Goal: Task Accomplishment & Management: Use online tool/utility

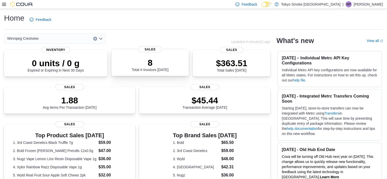
click at [155, 59] on p "8" at bounding box center [150, 63] width 37 height 10
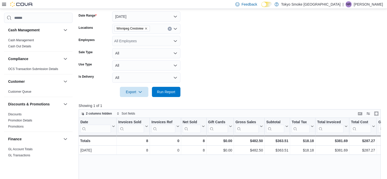
scroll to position [76, 0]
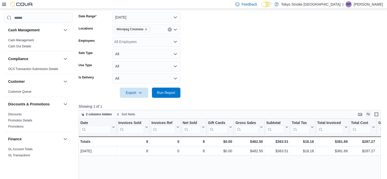
click at [371, 112] on button "Display options" at bounding box center [368, 114] width 6 height 6
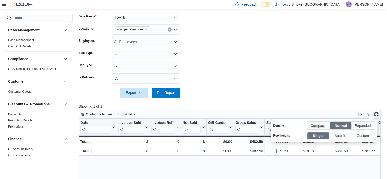
click at [320, 127] on span "Compact" at bounding box center [318, 126] width 15 height 8
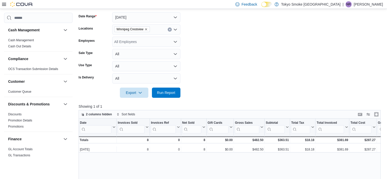
click at [372, 114] on button "Display options" at bounding box center [368, 114] width 6 height 6
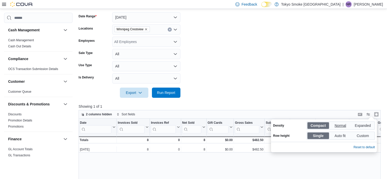
click at [344, 127] on span "Normal" at bounding box center [341, 126] width 12 height 8
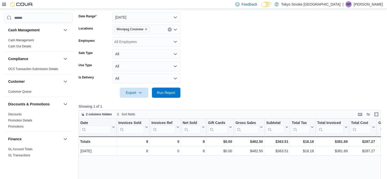
click at [379, 116] on button "Enter fullscreen" at bounding box center [377, 114] width 6 height 6
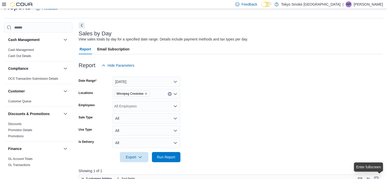
scroll to position [0, 0]
